Goal: Use online tool/utility: Utilize a website feature to perform a specific function

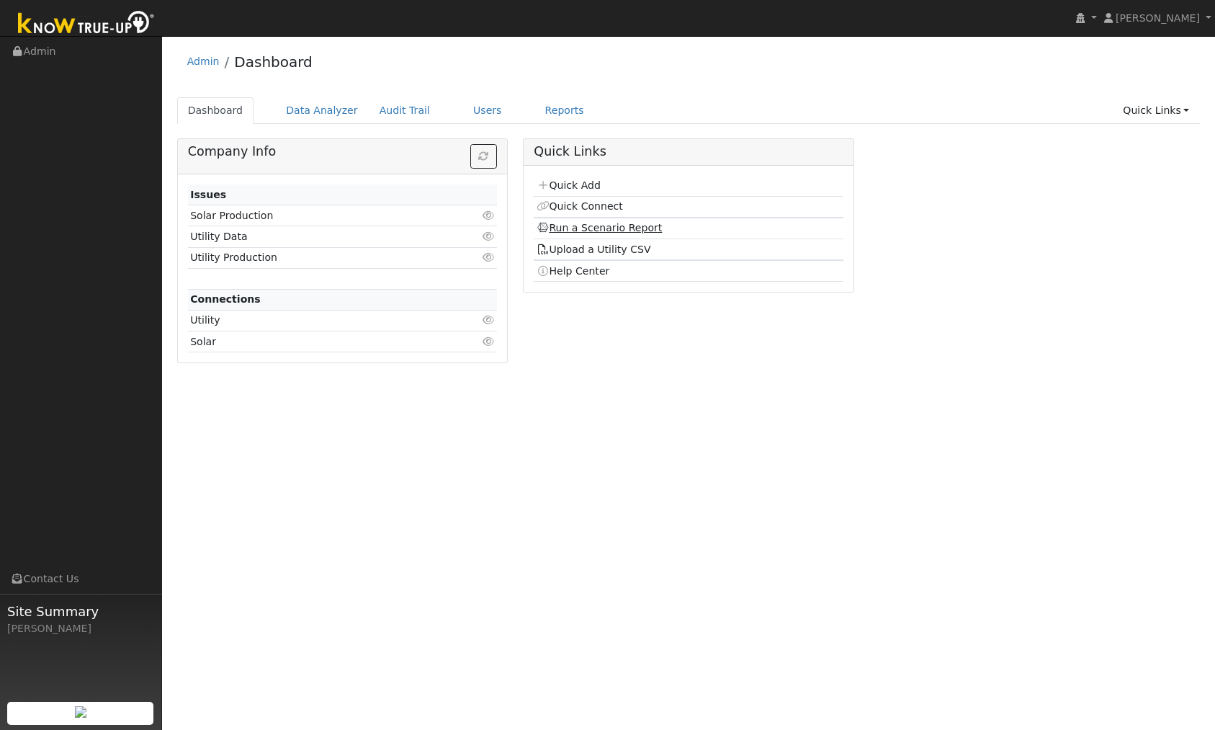
click at [638, 223] on link "Run a Scenario Report" at bounding box center [600, 228] width 126 height 12
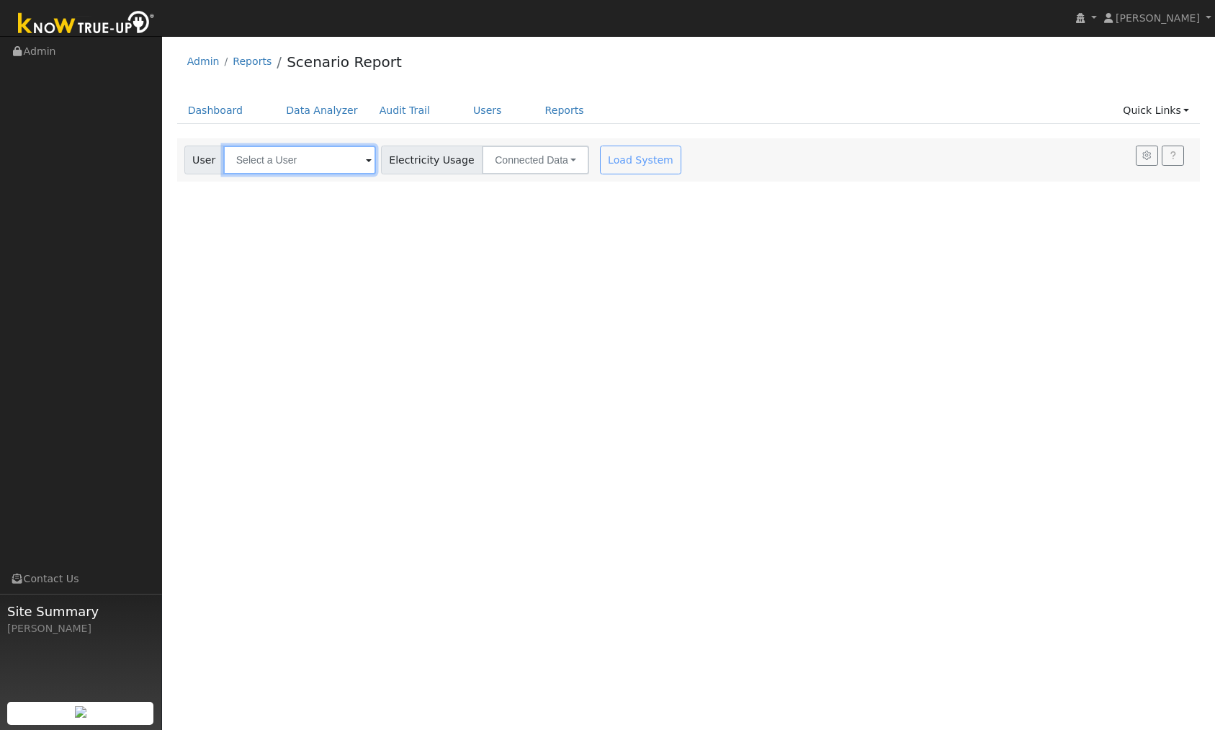
click at [310, 164] on input "text" at bounding box center [299, 160] width 153 height 29
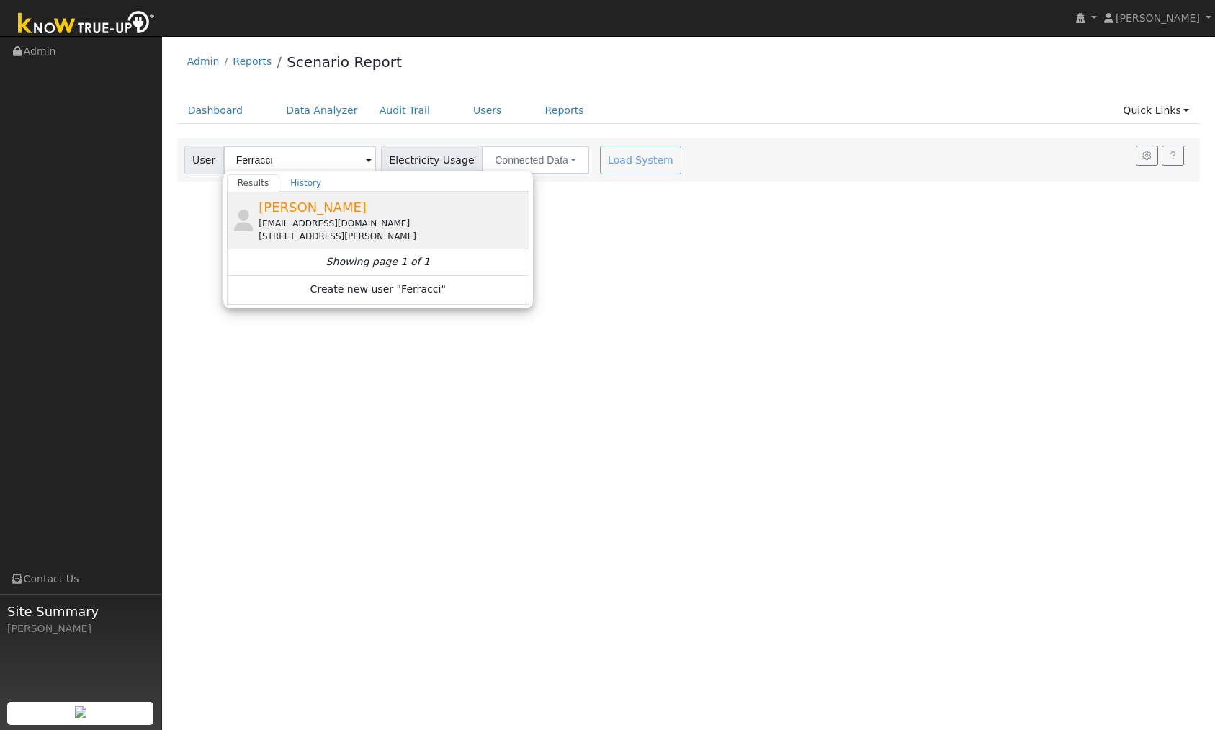
click at [299, 215] on div "[PERSON_NAME] [EMAIL_ADDRESS][DOMAIN_NAME] [STREET_ADDRESS][PERSON_NAME]" at bounding box center [392, 219] width 267 height 45
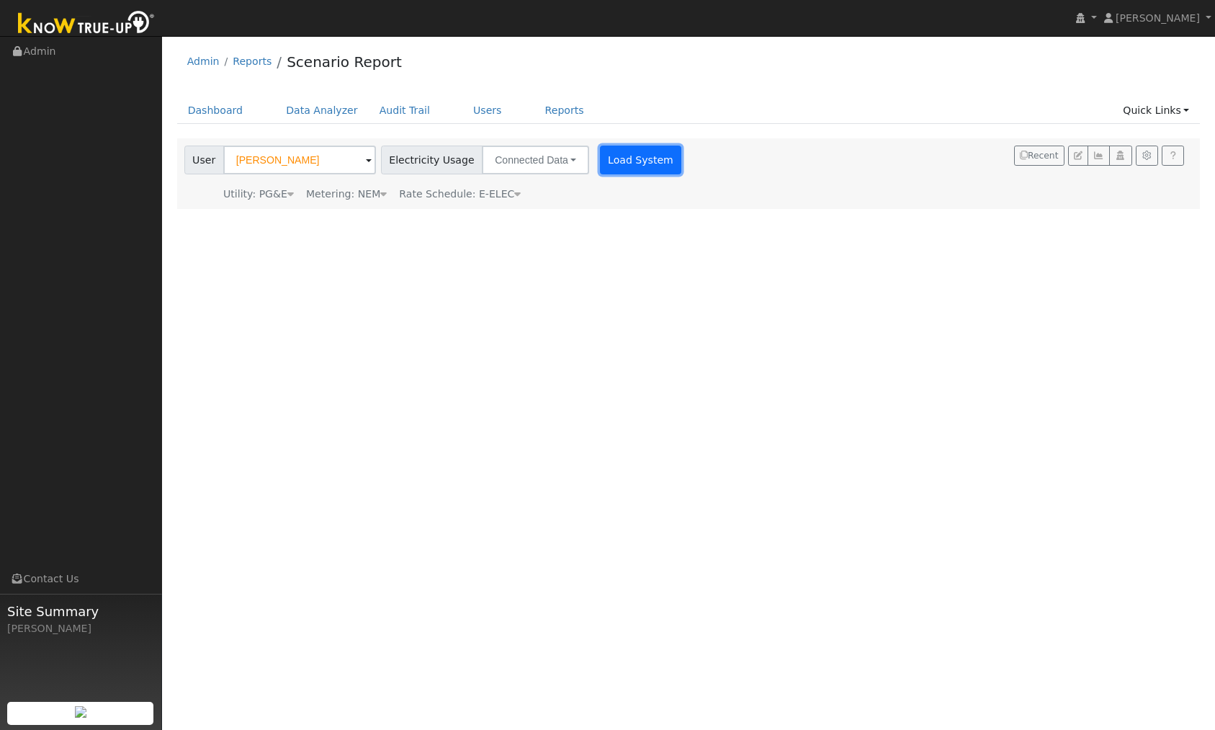
click at [629, 154] on button "Load System" at bounding box center [641, 160] width 82 height 29
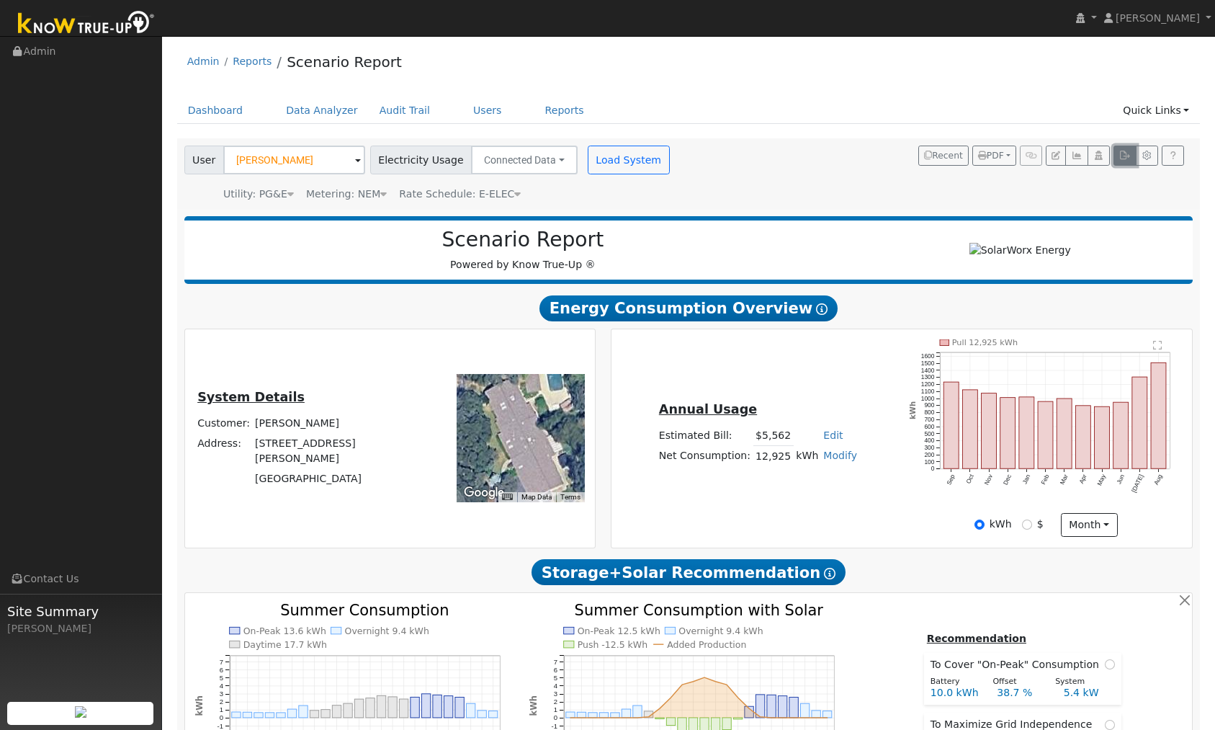
click at [1125, 156] on icon "button" at bounding box center [1125, 155] width 11 height 9
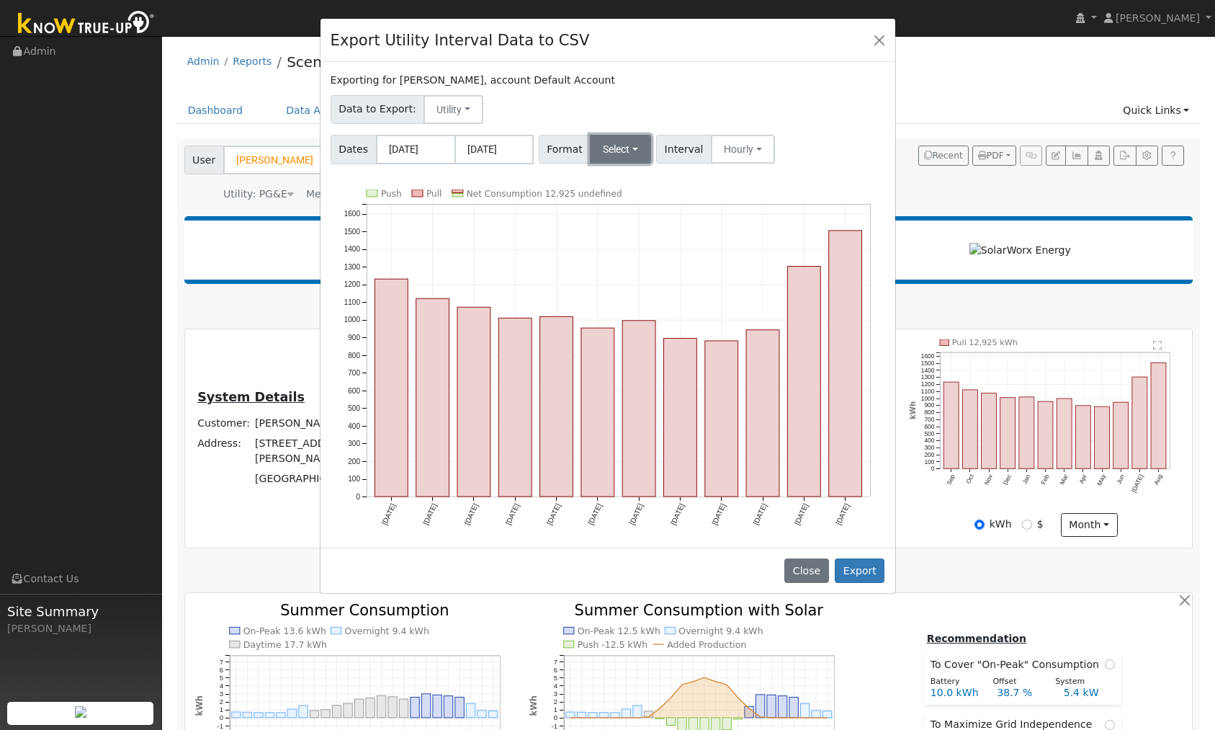
click at [625, 148] on button "Select" at bounding box center [620, 149] width 61 height 29
click at [616, 179] on link "Generic" at bounding box center [640, 181] width 103 height 20
click at [852, 558] on button "Export" at bounding box center [860, 570] width 50 height 24
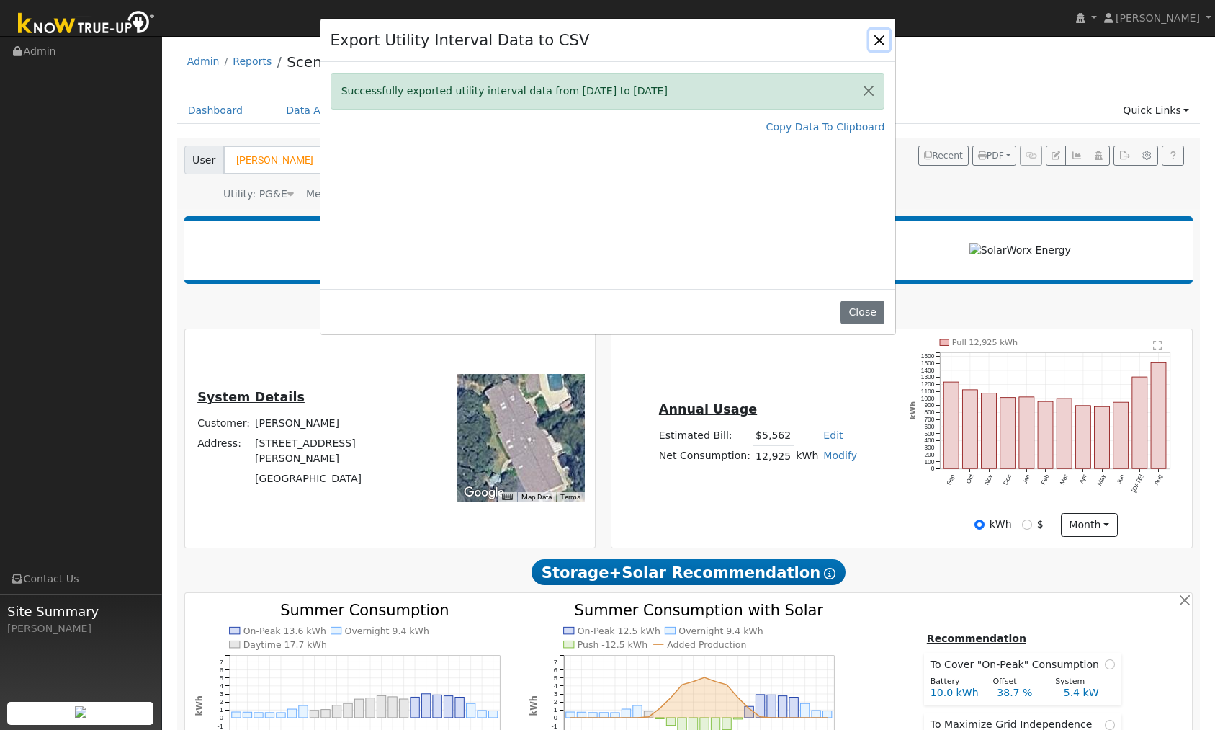
drag, startPoint x: 875, startPoint y: 37, endPoint x: 828, endPoint y: 44, distance: 47.3
click at [874, 37] on button "Close" at bounding box center [880, 40] width 20 height 20
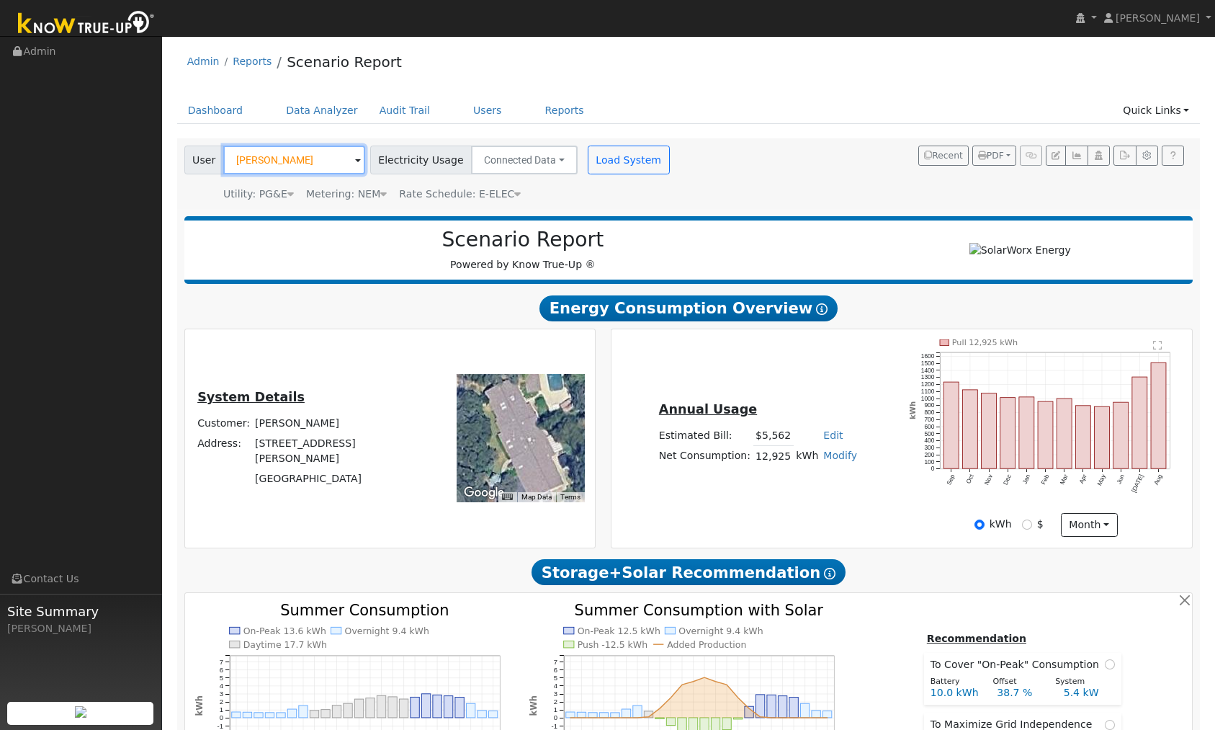
click at [310, 162] on input "[PERSON_NAME]" at bounding box center [294, 160] width 142 height 29
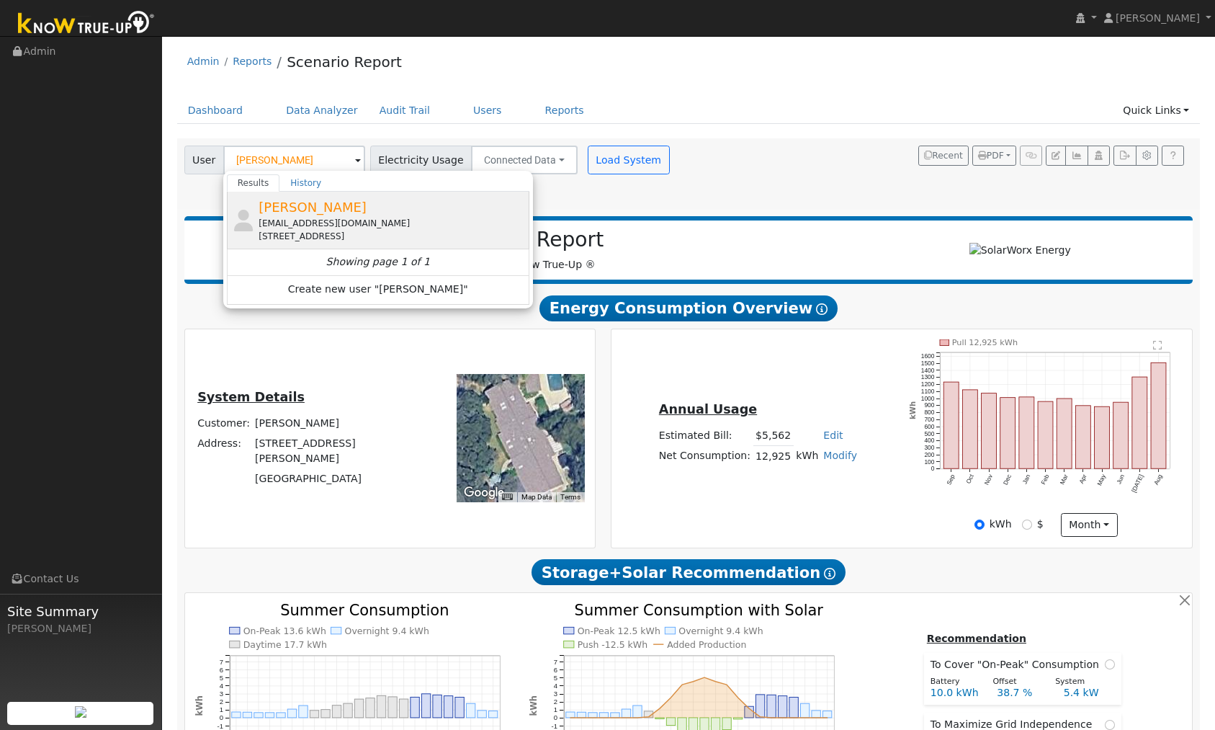
click at [315, 218] on div "[EMAIL_ADDRESS][DOMAIN_NAME]" at bounding box center [392, 223] width 267 height 13
type input "[PERSON_NAME]"
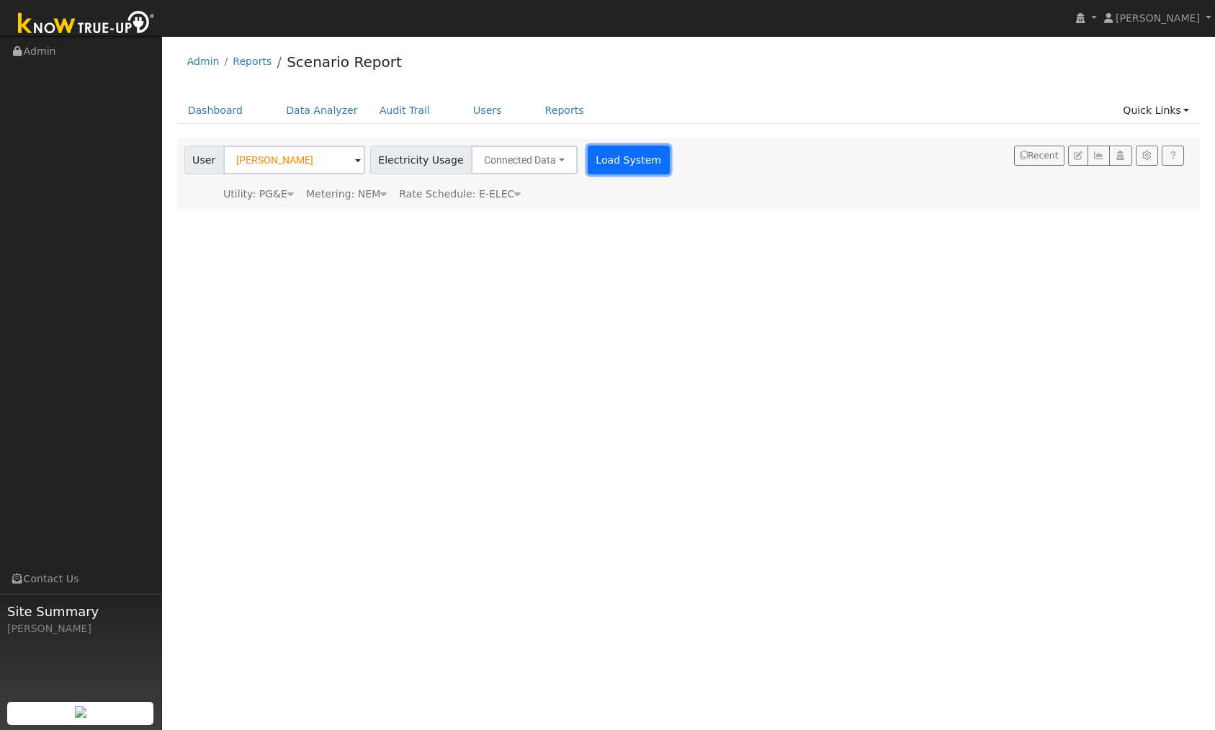
click at [599, 159] on button "Load System" at bounding box center [629, 160] width 82 height 29
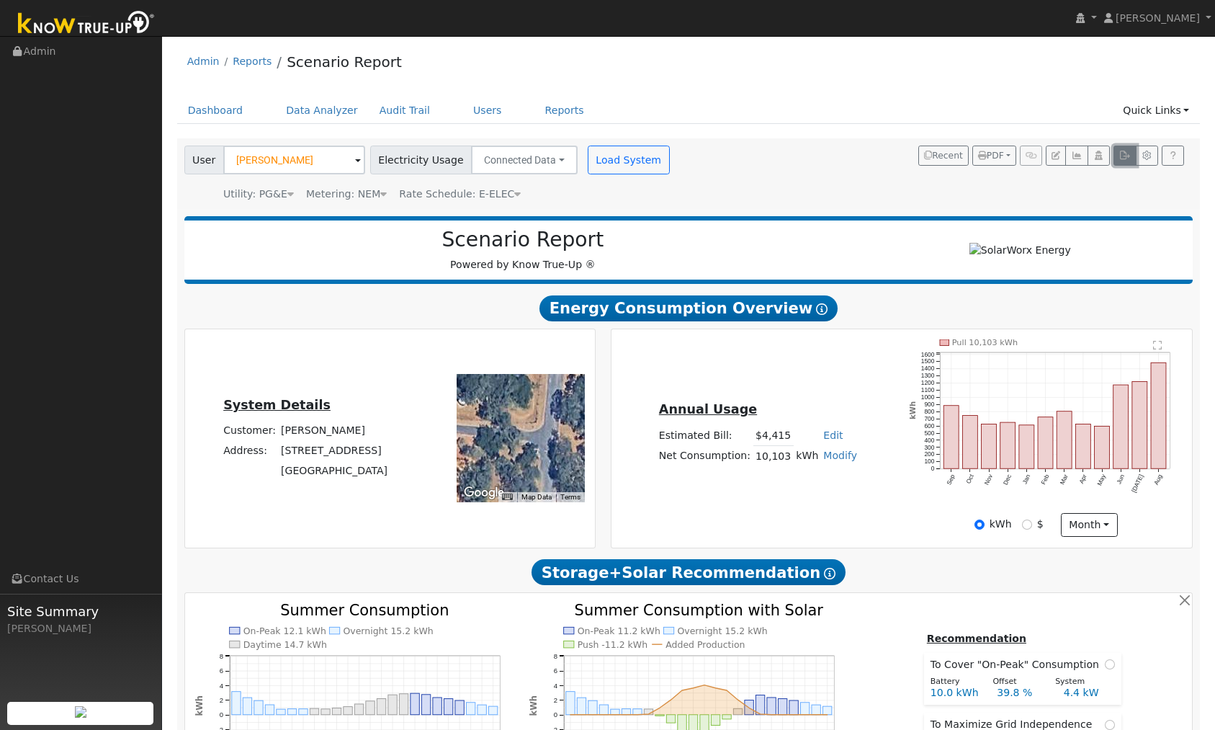
click at [1120, 159] on icon "button" at bounding box center [1125, 155] width 11 height 9
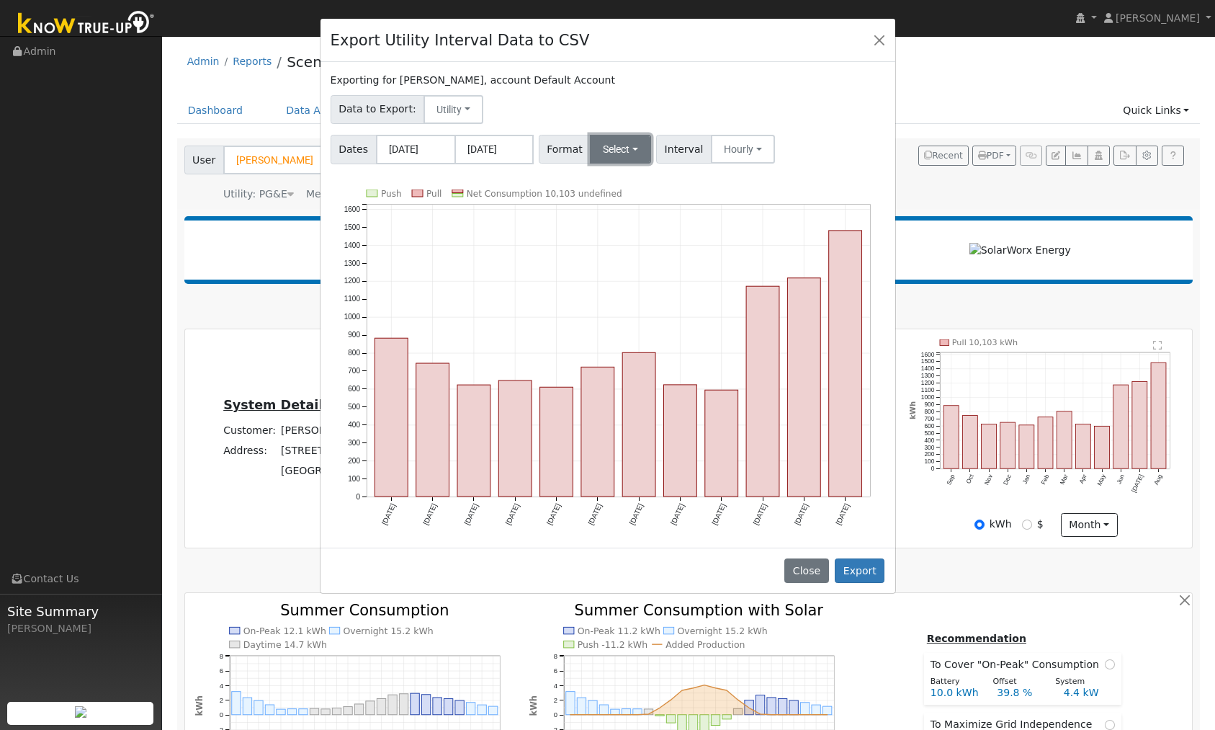
click at [602, 156] on button "Select" at bounding box center [620, 149] width 61 height 29
click at [613, 183] on link "Generic" at bounding box center [640, 181] width 103 height 20
click at [857, 565] on button "Export" at bounding box center [860, 570] width 50 height 24
